Goal: Task Accomplishment & Management: Complete application form

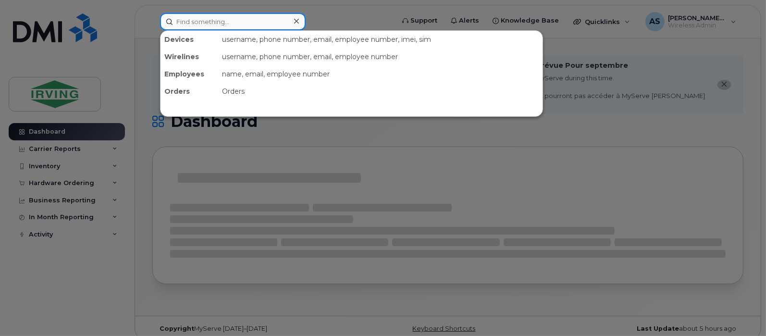
click at [216, 16] on input at bounding box center [233, 21] width 146 height 17
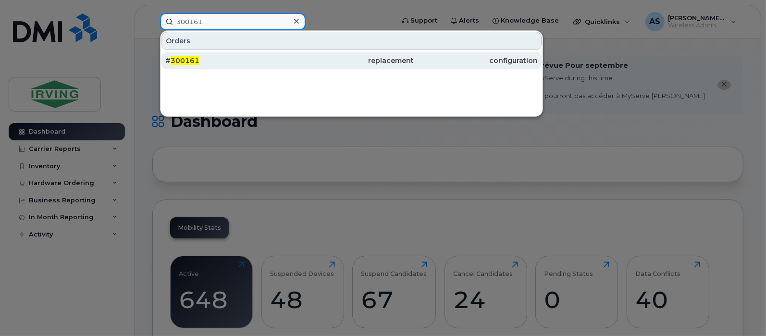
type input "300161"
click at [214, 58] on div "# 300161" at bounding box center [227, 61] width 124 height 10
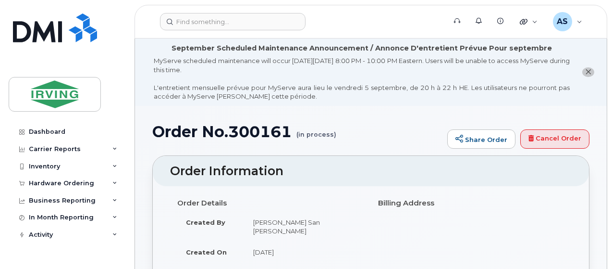
click at [591, 74] on span "close notification" at bounding box center [588, 72] width 6 height 8
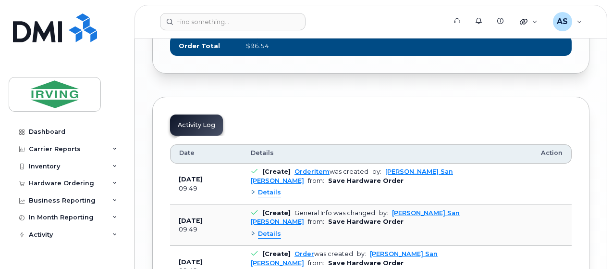
scroll to position [1341, 0]
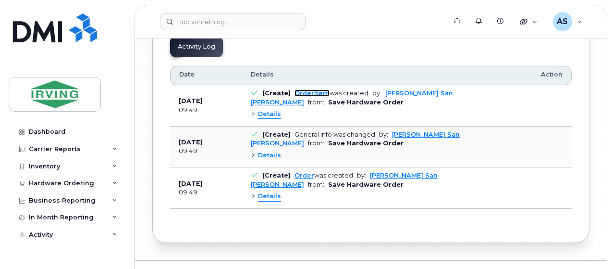
click at [306, 89] on link "OrderItem" at bounding box center [312, 92] width 35 height 7
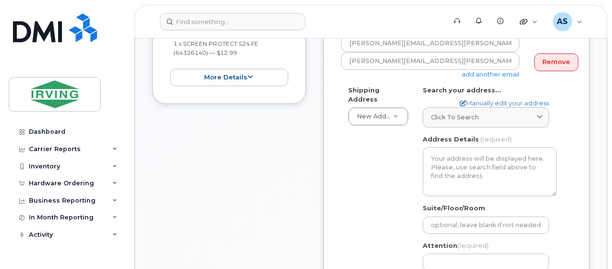
scroll to position [307, 0]
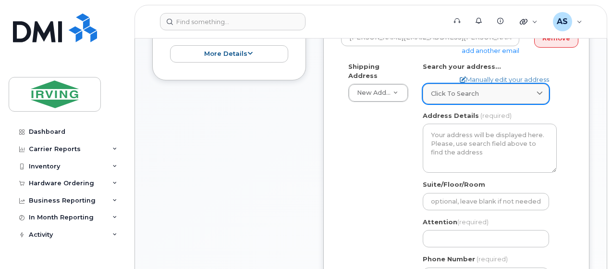
click at [432, 97] on span "Click to search" at bounding box center [455, 93] width 48 height 9
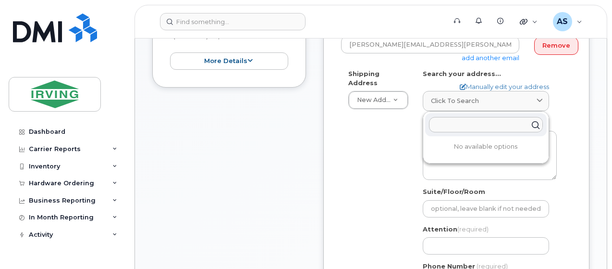
scroll to position [281, 0]
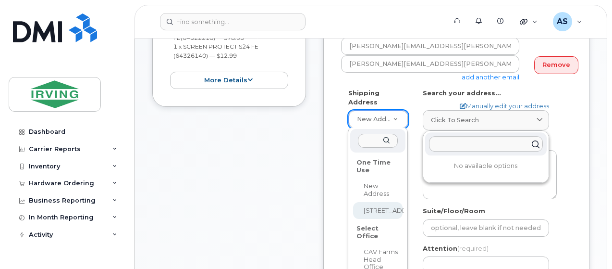
select select "4093 Cavendish Rd North"
type input "4093 Cavendish Rd North"
type input "327"
type input "T1H 6P3"
type input "Ogie San Juan"
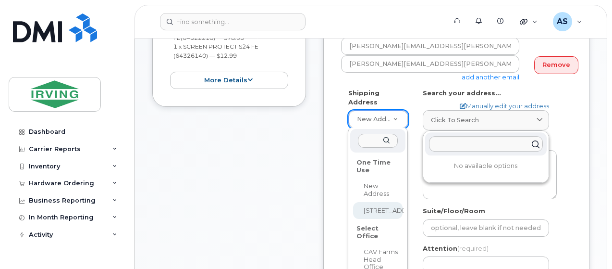
type input "4037951808"
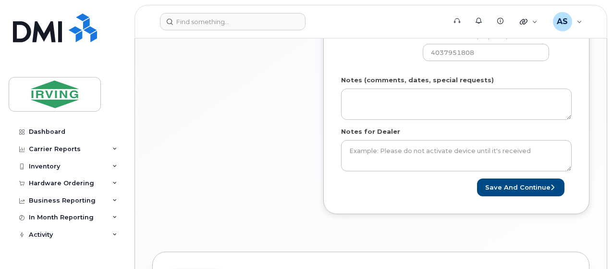
scroll to position [535, 0]
